Goal: Task Accomplishment & Management: Manage account settings

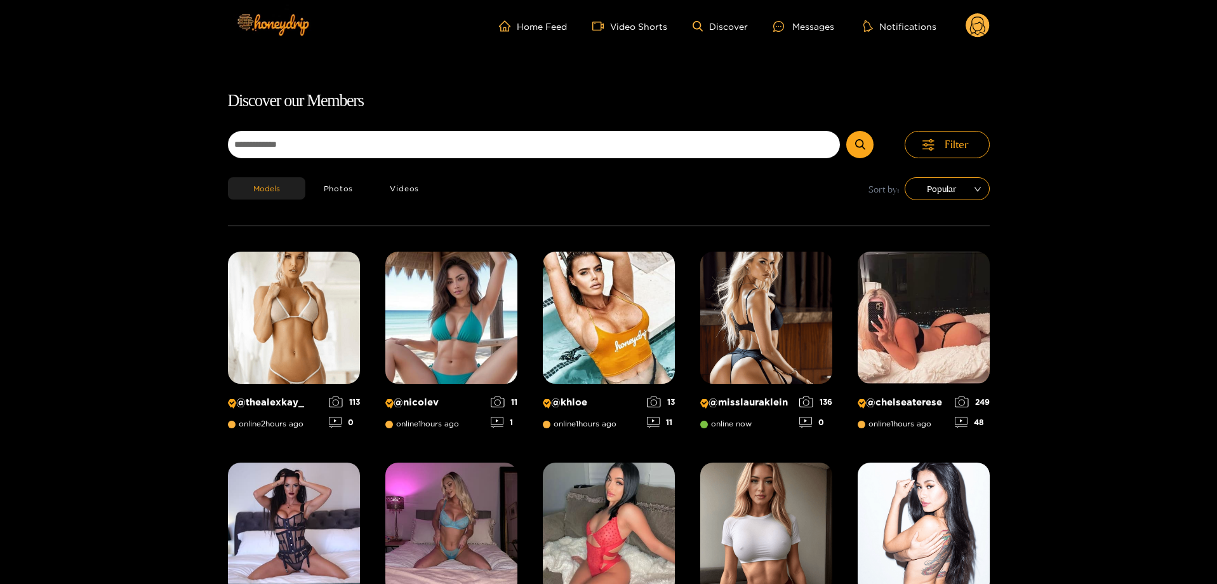
click at [784, 18] on ul "Home Feed Video Shorts Discover Messages Notifications" at bounding box center [744, 25] width 491 height 25
click at [785, 25] on div at bounding box center [782, 26] width 19 height 11
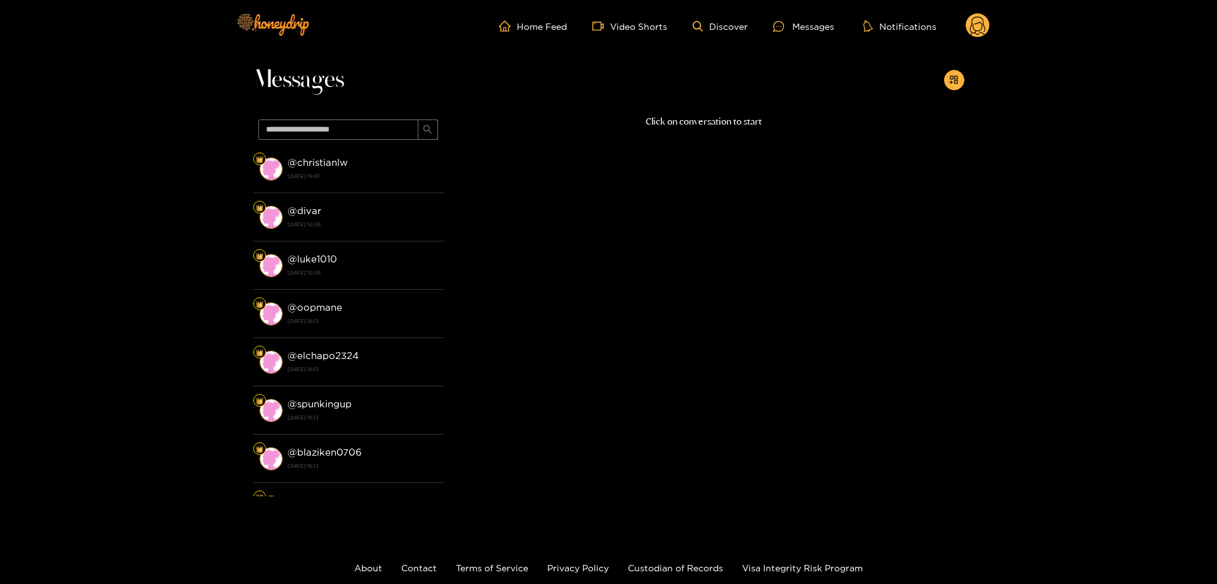
click at [980, 33] on circle at bounding box center [978, 25] width 24 height 24
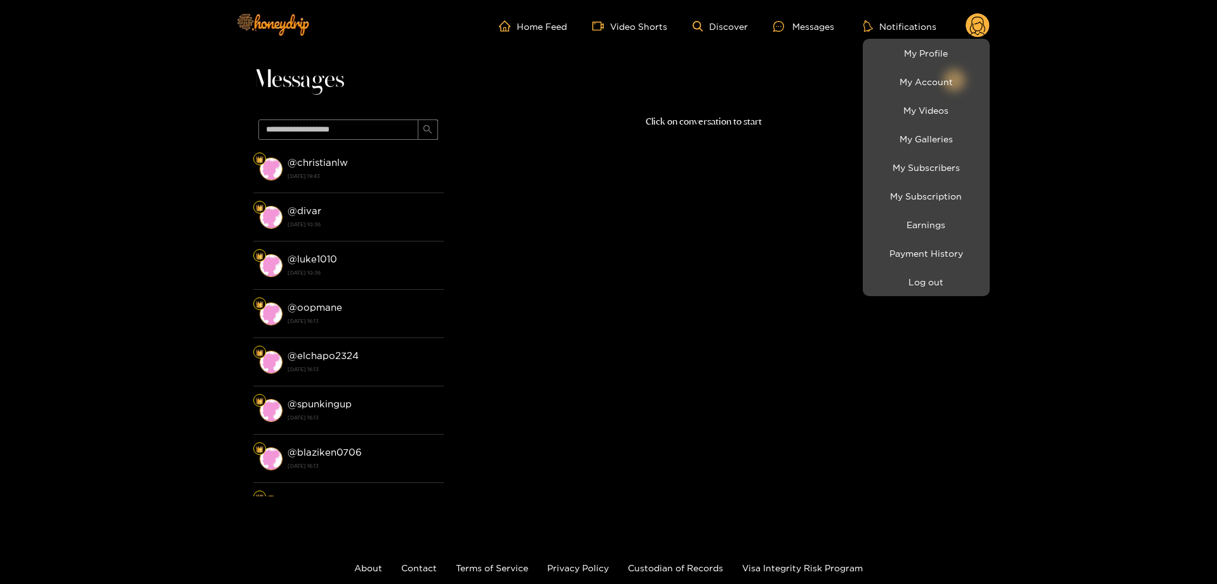
click at [922, 213] on li "Earnings" at bounding box center [926, 224] width 127 height 29
click at [919, 224] on link "Earnings" at bounding box center [926, 224] width 121 height 22
